Goal: Task Accomplishment & Management: Use online tool/utility

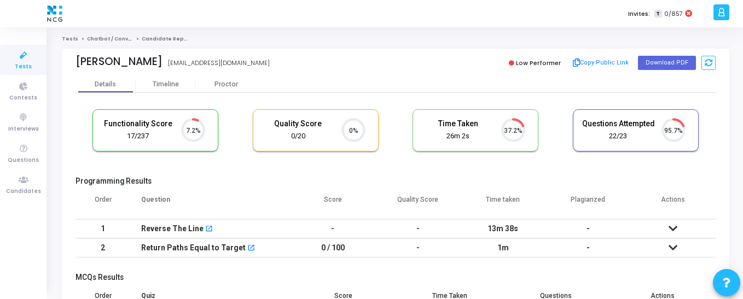
scroll to position [23, 28]
drag, startPoint x: 27, startPoint y: 182, endPoint x: 39, endPoint y: 144, distance: 39.3
click at [27, 182] on icon at bounding box center [23, 180] width 23 height 14
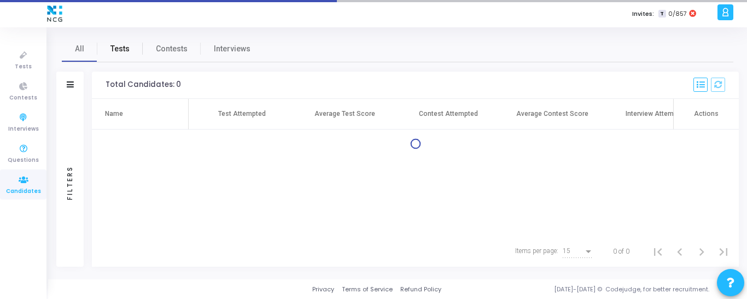
click at [106, 45] on link "Tests" at bounding box center [119, 49] width 45 height 26
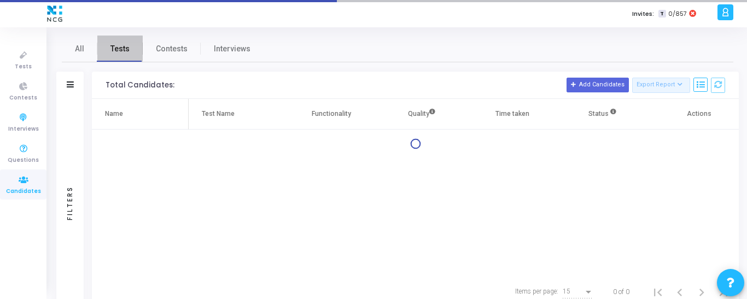
click at [119, 51] on span "Tests" at bounding box center [119, 48] width 19 height 11
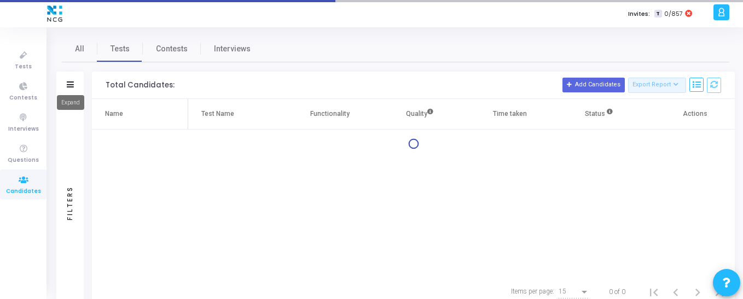
click at [67, 85] on icon at bounding box center [70, 84] width 7 height 6
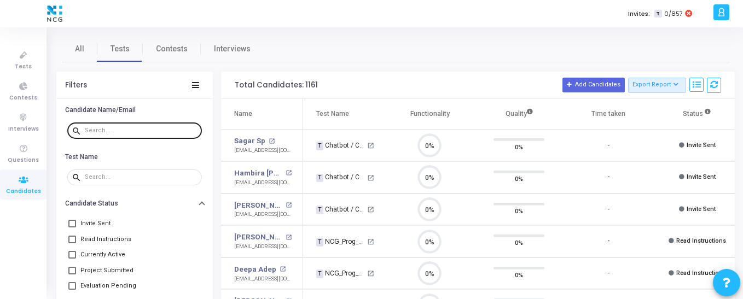
click at [98, 129] on input "text" at bounding box center [141, 130] width 113 height 7
paste input "7219260498"
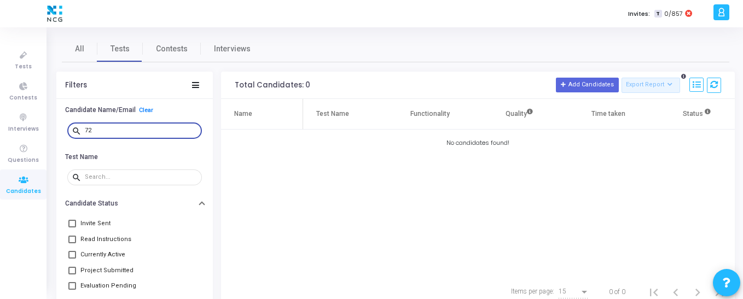
type input "7"
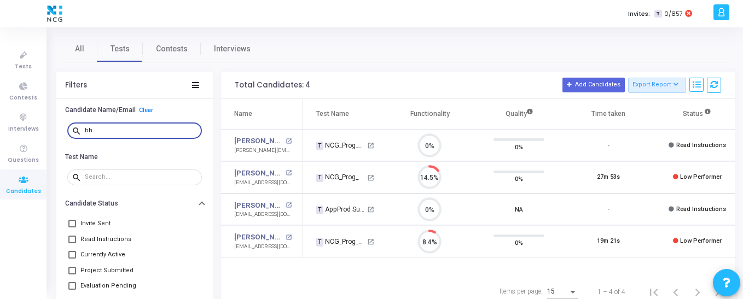
type input "b"
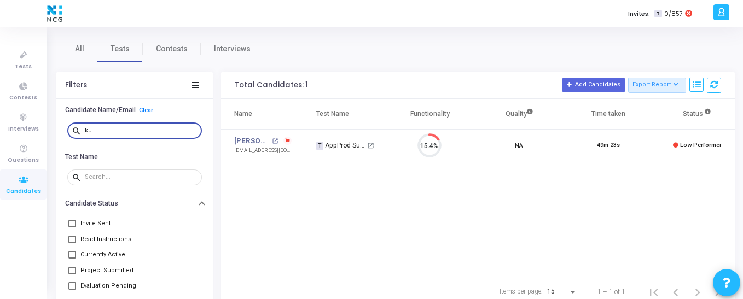
type input "k"
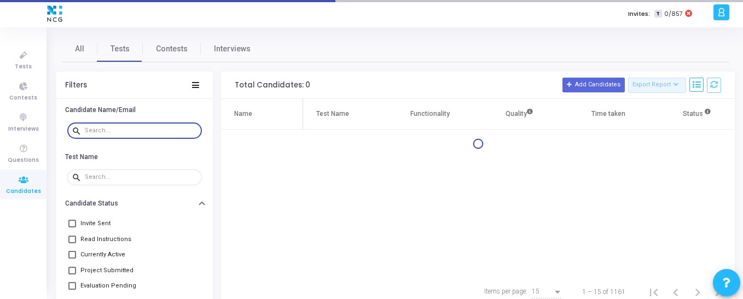
click at [118, 130] on input "text" at bounding box center [141, 130] width 113 height 7
type input "[PERSON_NAME]"
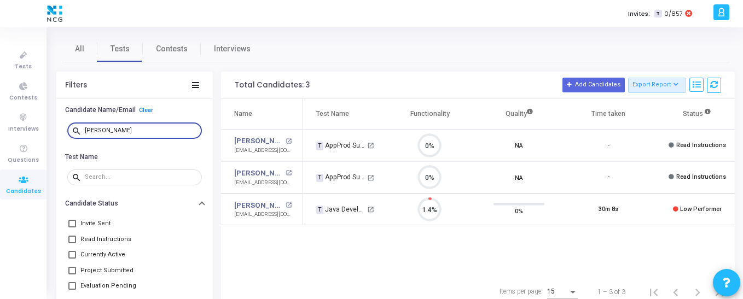
drag, startPoint x: 115, startPoint y: 130, endPoint x: 69, endPoint y: 127, distance: 45.5
click at [69, 127] on div "search [PERSON_NAME]" at bounding box center [134, 130] width 135 height 18
